Goal: Find specific page/section

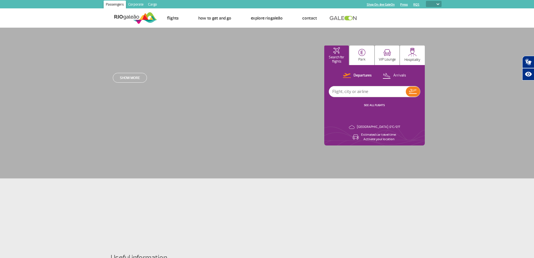
select select
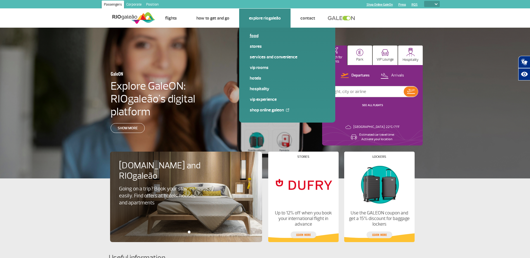
click at [265, 41] on span "Food" at bounding box center [287, 38] width 75 height 11
click at [253, 35] on link "Food" at bounding box center [287, 36] width 75 height 6
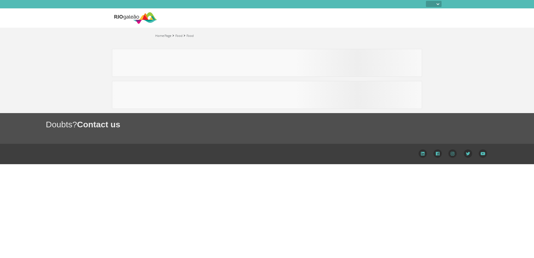
select select
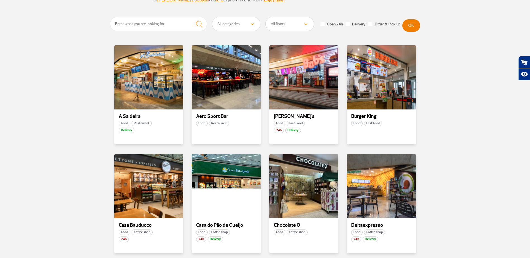
scroll to position [84, 0]
